Goal: Task Accomplishment & Management: Manage account settings

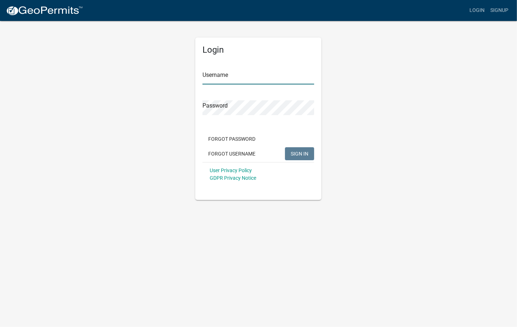
type input "[PERSON_NAME][EMAIL_ADDRESS][PERSON_NAME][DOMAIN_NAME]"
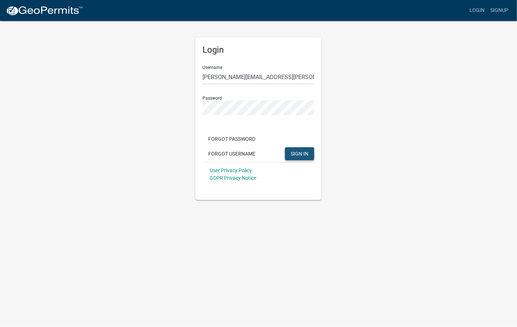
click at [303, 154] on span "SIGN IN" at bounding box center [300, 153] width 18 height 6
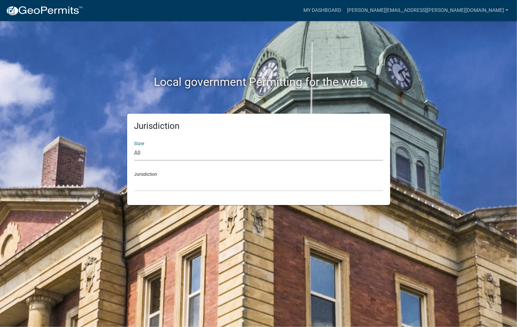
click at [256, 147] on select "All [US_STATE] [US_STATE] [US_STATE] [US_STATE] [US_STATE] [US_STATE] [US_STATE…" at bounding box center [258, 153] width 249 height 15
select select "[US_STATE]"
click at [134, 146] on select "All [US_STATE] [US_STATE] [US_STATE] [US_STATE] [US_STATE] [US_STATE] [US_STATE…" at bounding box center [258, 153] width 249 height 15
click at [187, 182] on select "[GEOGRAPHIC_DATA], [US_STATE] [GEOGRAPHIC_DATA], [US_STATE] [GEOGRAPHIC_DATA], …" at bounding box center [258, 183] width 249 height 15
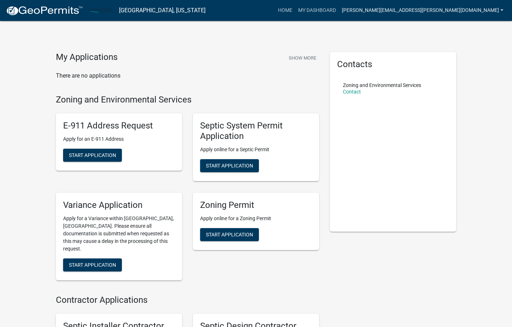
click at [470, 5] on link "[PERSON_NAME][EMAIL_ADDRESS][PERSON_NAME][DOMAIN_NAME]" at bounding box center [422, 11] width 167 height 14
click at [431, 10] on link "[PERSON_NAME][EMAIL_ADDRESS][PERSON_NAME][DOMAIN_NAME]" at bounding box center [422, 11] width 167 height 14
click at [470, 53] on link "Logout" at bounding box center [478, 52] width 58 height 17
